Goal: Download file/media

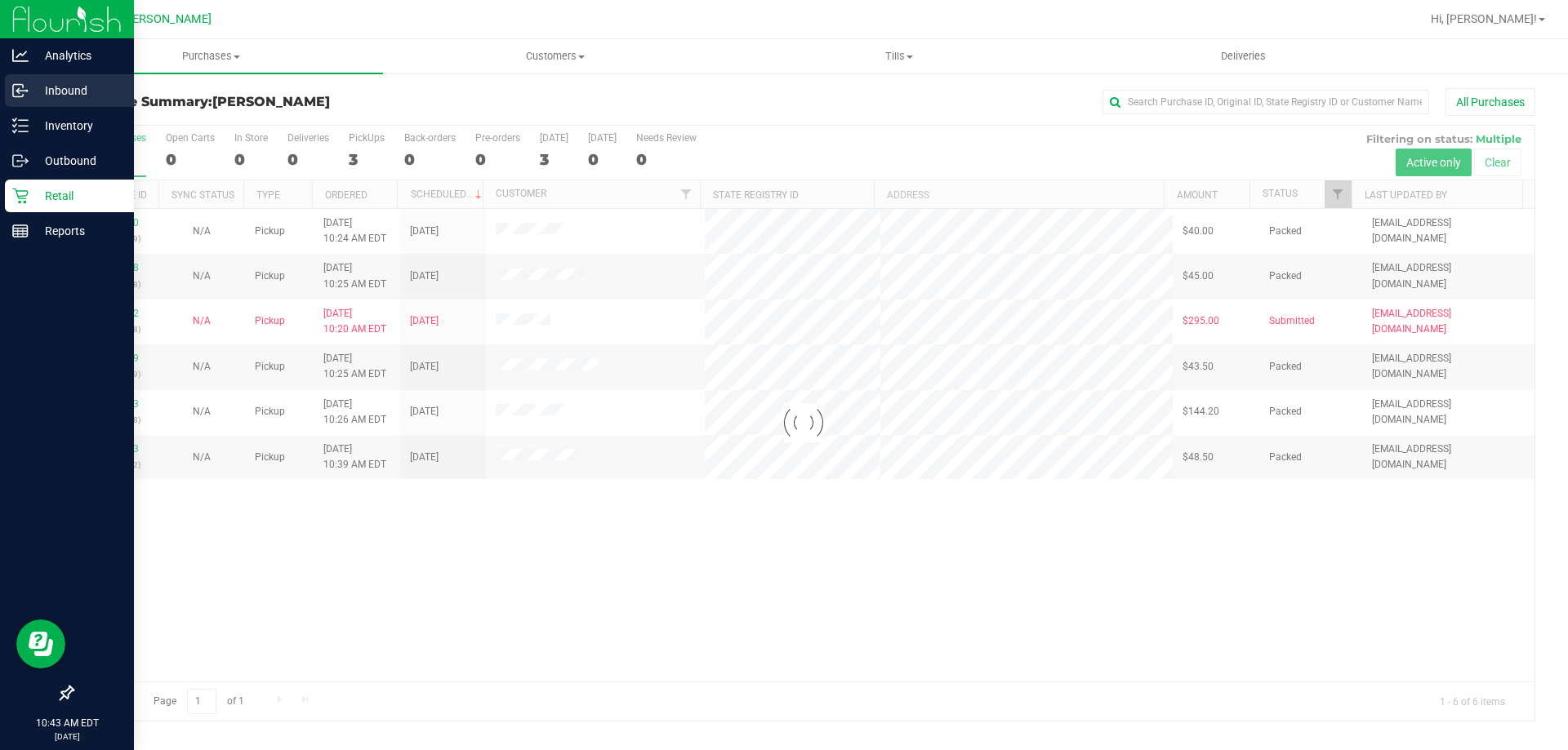
click at [52, 88] on p "Inbound" at bounding box center [78, 90] width 98 height 19
click at [49, 88] on p "Inbound" at bounding box center [78, 90] width 98 height 19
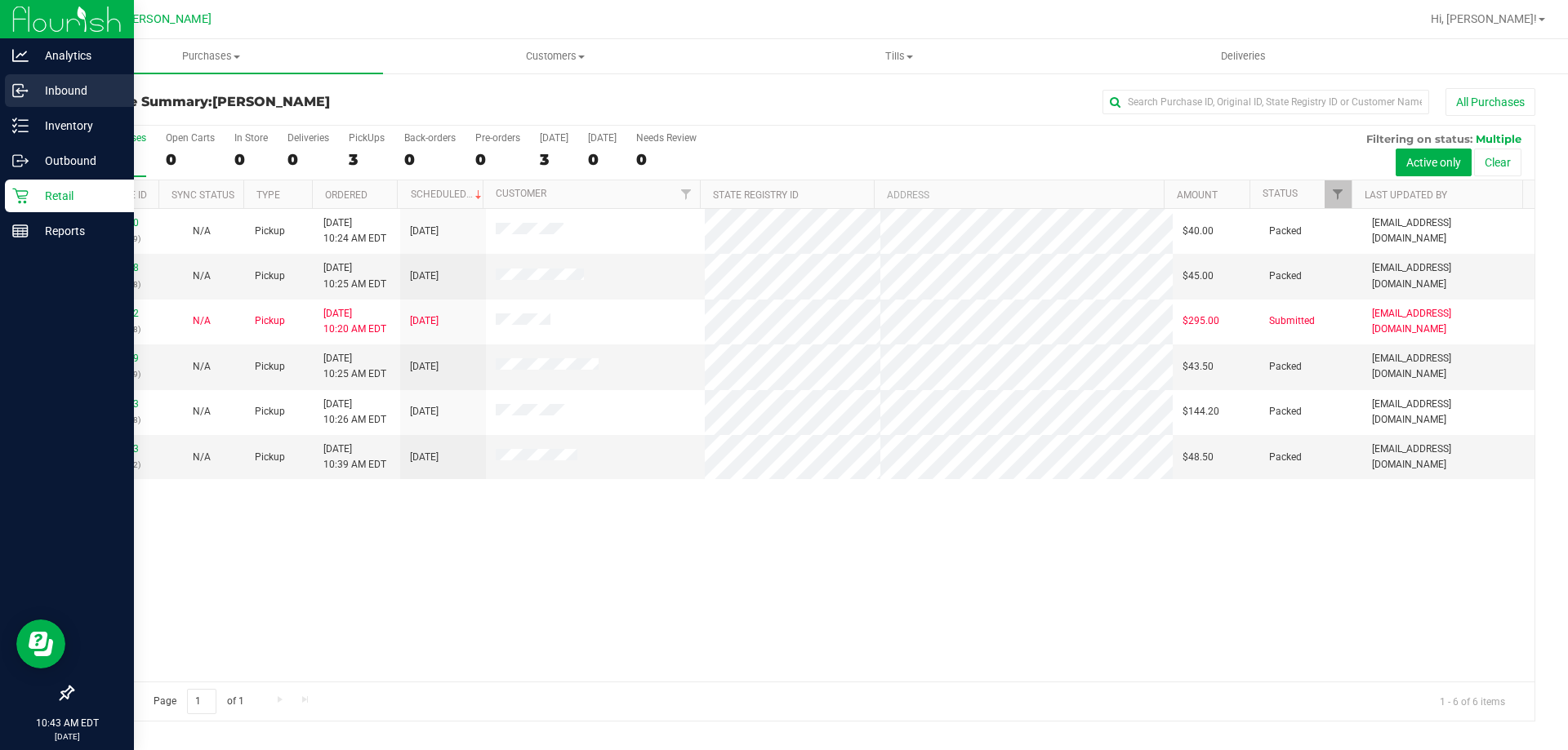
click at [49, 88] on p "Inbound" at bounding box center [78, 90] width 98 height 19
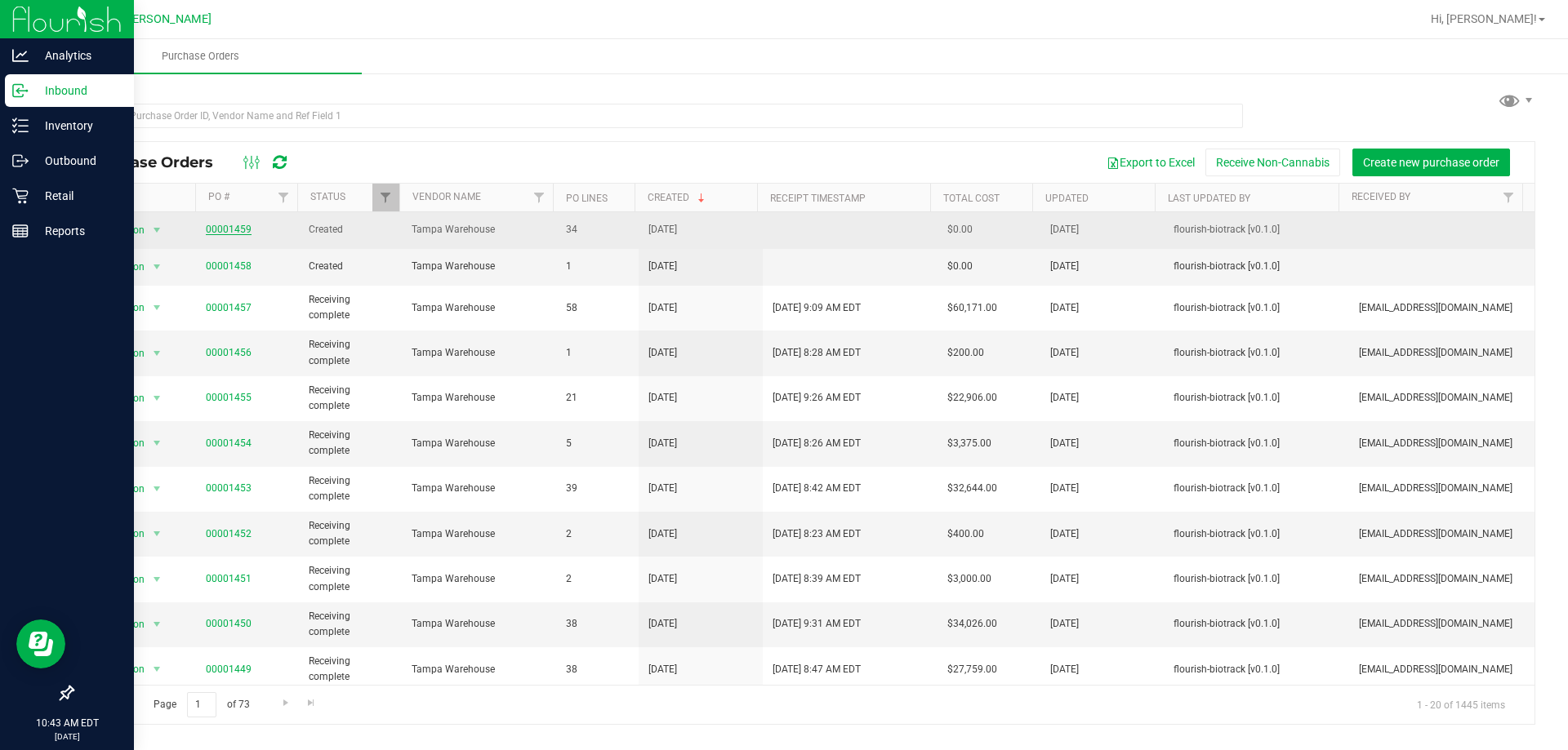
click at [222, 225] on link "00001459" at bounding box center [228, 230] width 45 height 11
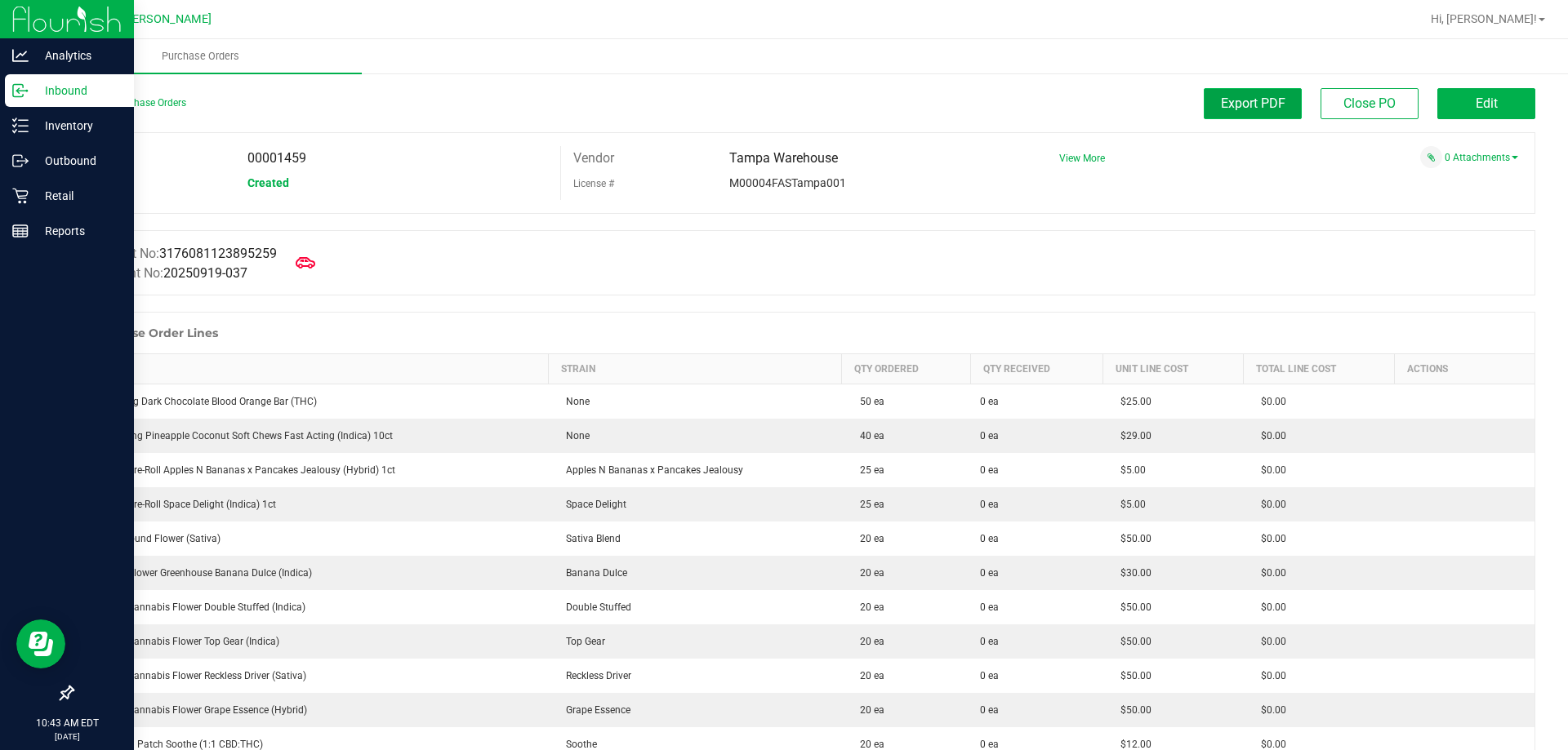
click at [1235, 104] on span "Export PDF" at bounding box center [1253, 103] width 65 height 16
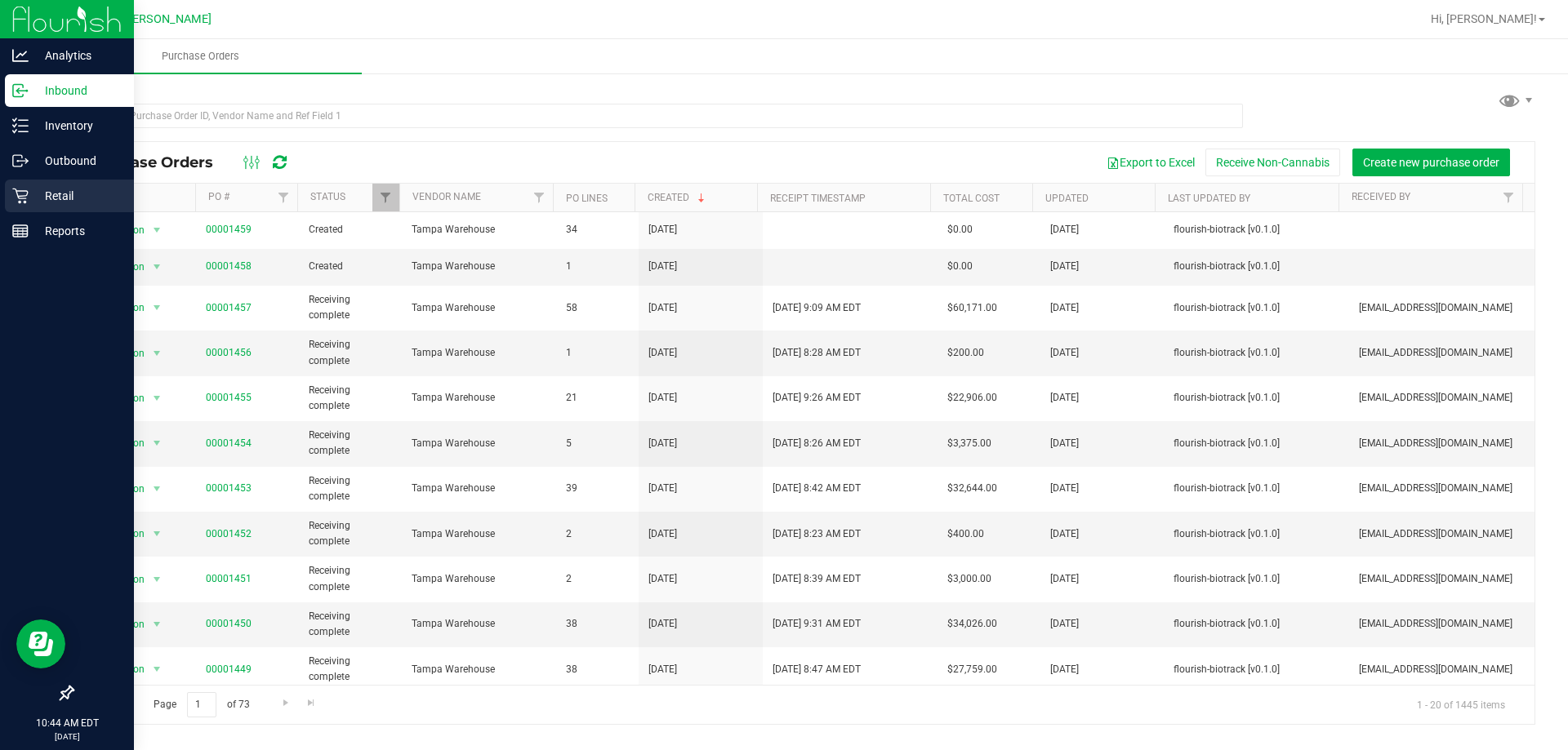
click at [74, 193] on p "Retail" at bounding box center [78, 195] width 98 height 19
